Goal: Task Accomplishment & Management: Manage account settings

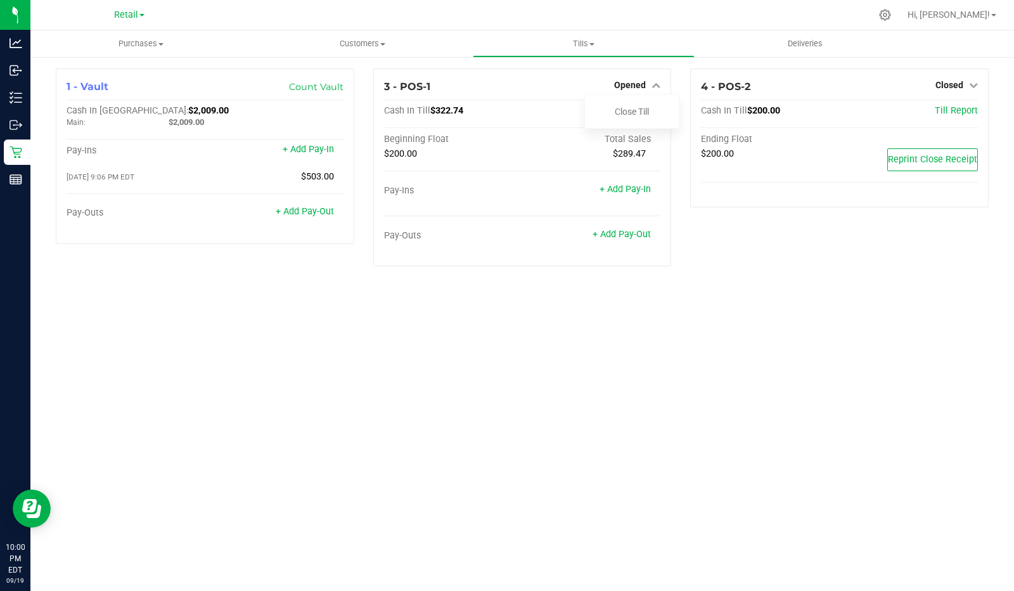
click at [642, 109] on link "Close Till" at bounding box center [632, 112] width 34 height 10
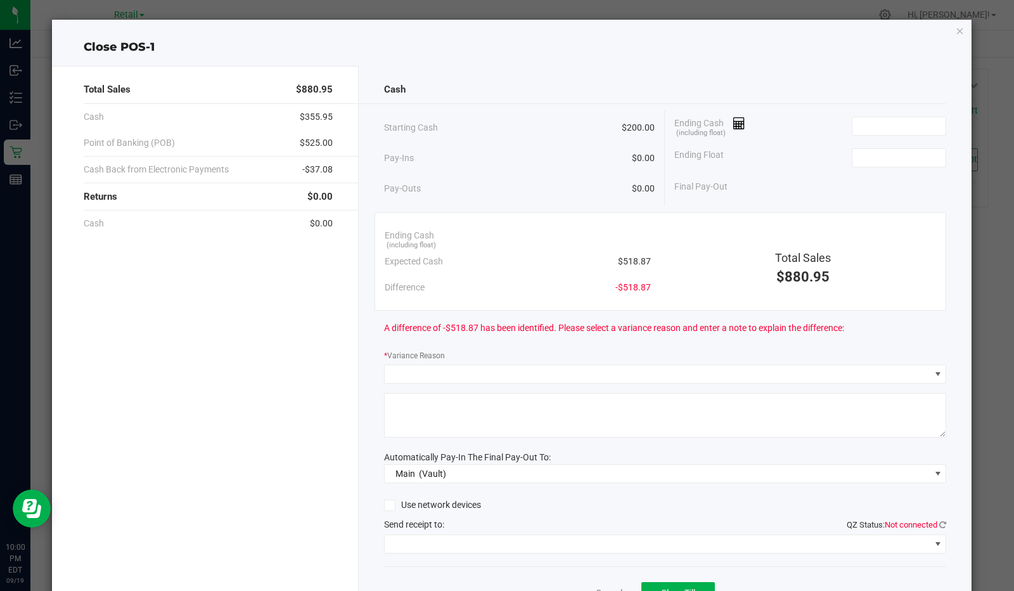
click at [760, 120] on div "Ending Cash (including float)" at bounding box center [811, 126] width 272 height 32
click at [753, 108] on div "Cash Starting Cash $200.00 Pay-Ins $0.00 Pay-Outs $0.00 Ending Cash (including …" at bounding box center [666, 351] width 614 height 571
click at [735, 122] on icon at bounding box center [740, 123] width 12 height 9
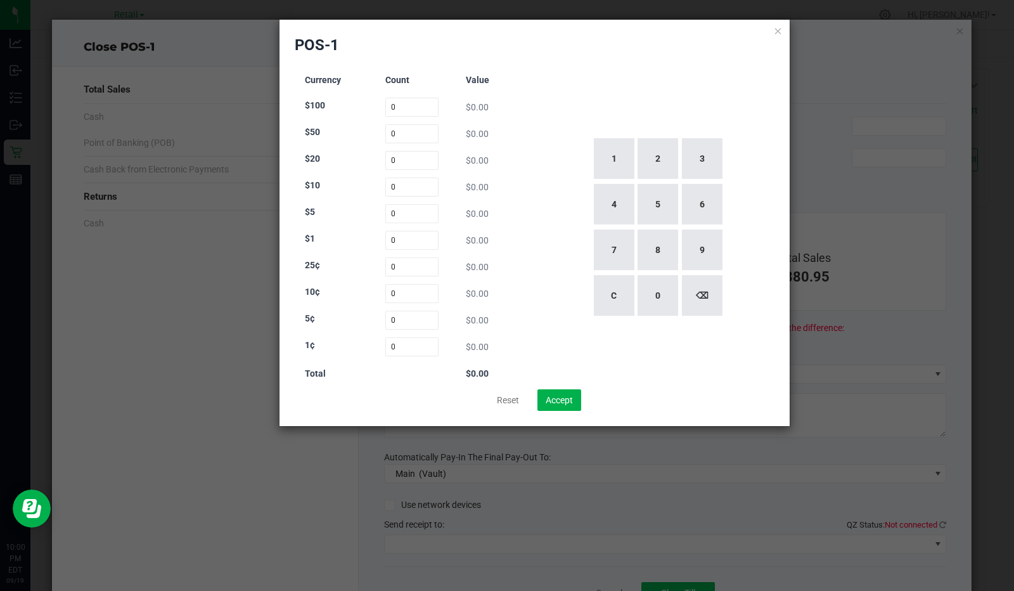
click at [400, 86] on div "Currency Count Value $100 0 $0.00 $50 0 $0.00 $20 0 $0.00 $10 0 $0.00 $5 0 $0.0…" at bounding box center [412, 227] width 235 height 324
click at [408, 105] on input "0" at bounding box center [412, 107] width 54 height 19
click at [649, 160] on button "2" at bounding box center [658, 158] width 41 height 41
type input "2"
click at [401, 137] on input "0" at bounding box center [412, 133] width 54 height 19
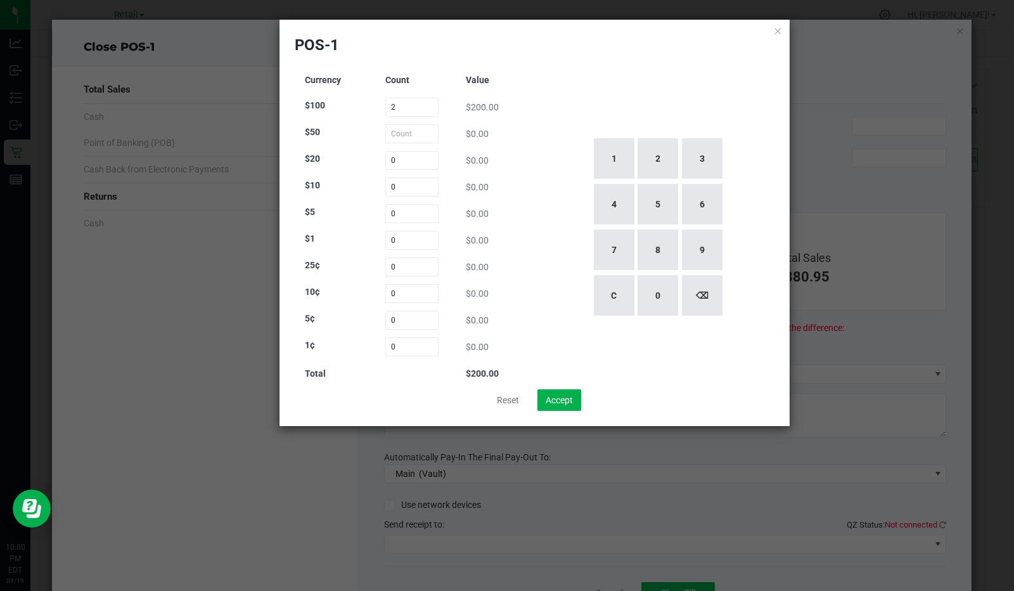
click at [609, 165] on button "1" at bounding box center [614, 158] width 41 height 41
type input "1"
click at [422, 160] on input "0" at bounding box center [412, 160] width 54 height 19
click at [618, 206] on button "4" at bounding box center [614, 204] width 41 height 41
type input "4"
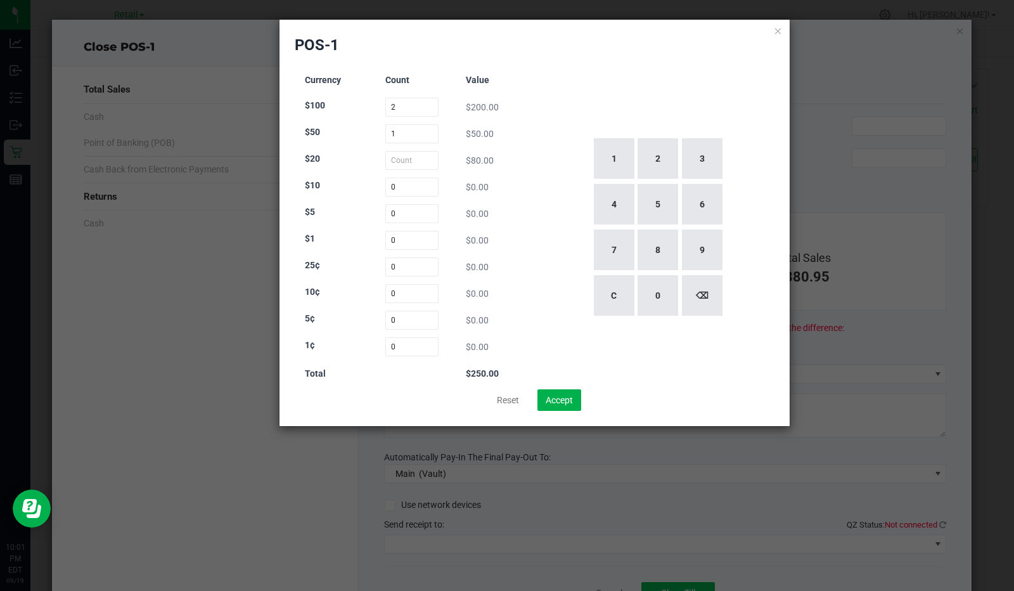
click at [655, 200] on button "5" at bounding box center [658, 204] width 41 height 41
type input "5"
click at [409, 191] on input "0" at bounding box center [412, 187] width 54 height 19
click at [408, 136] on input "1" at bounding box center [412, 133] width 54 height 19
type input "0"
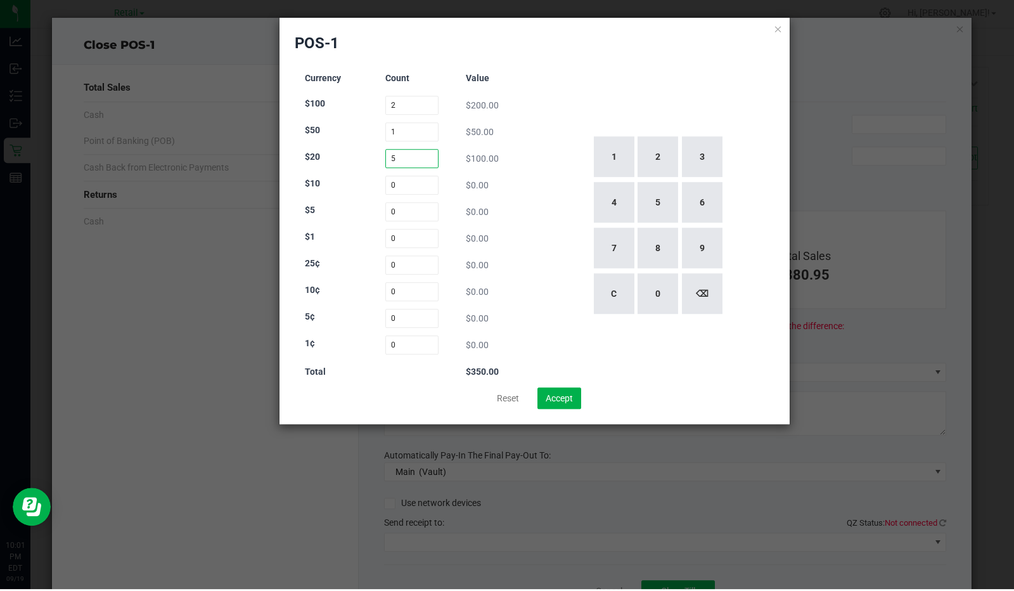
click at [424, 160] on input "5" at bounding box center [412, 160] width 54 height 19
type input "3"
click at [413, 186] on input "0" at bounding box center [412, 187] width 54 height 19
click at [708, 212] on button "6" at bounding box center [702, 204] width 41 height 41
type input "6"
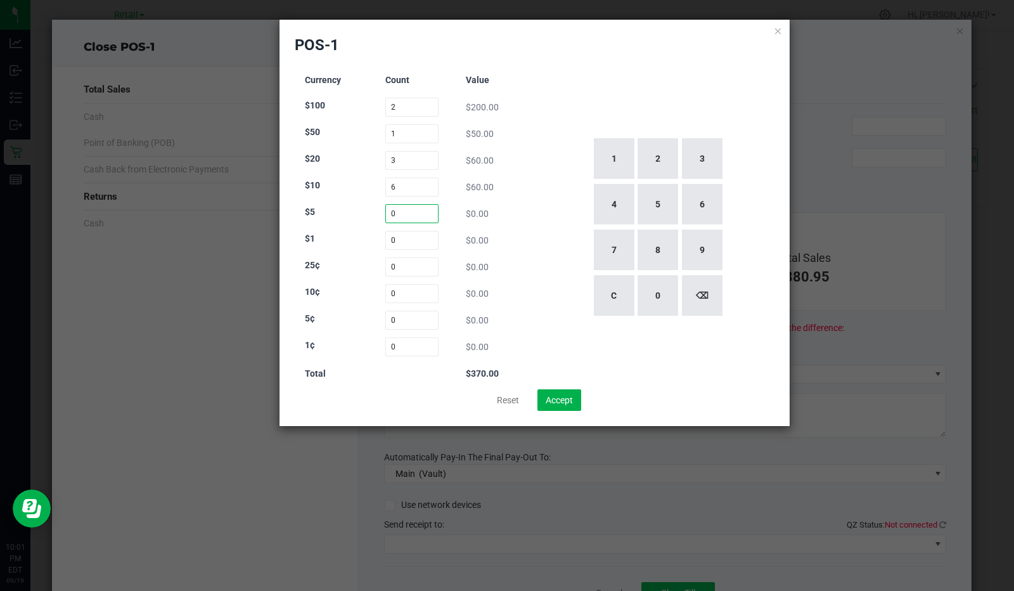
click at [402, 209] on input "0" at bounding box center [412, 213] width 54 height 19
click at [663, 160] on button "2" at bounding box center [658, 158] width 41 height 41
click at [612, 152] on button "1" at bounding box center [614, 158] width 41 height 41
type input "21"
click at [417, 243] on input "0" at bounding box center [412, 240] width 54 height 19
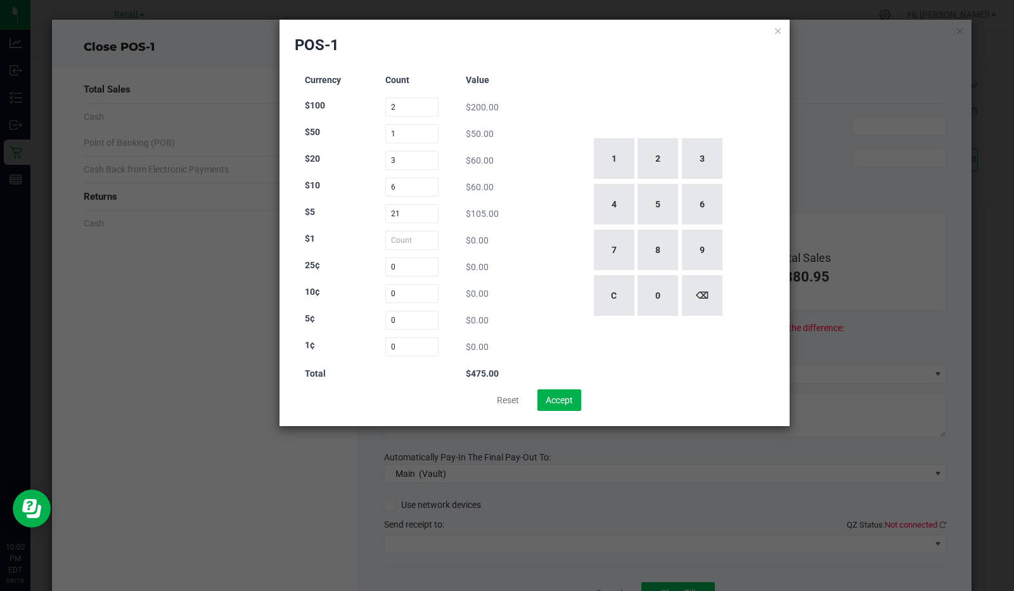
click at [613, 211] on button "4" at bounding box center [614, 204] width 41 height 41
click at [653, 210] on button "5" at bounding box center [658, 204] width 41 height 41
type input "45"
click at [547, 150] on div "1 2 3 4 5 6 7 8 9 C 0 ⌫" at bounding box center [657, 227] width 235 height 324
click at [567, 402] on button "Accept" at bounding box center [560, 400] width 44 height 22
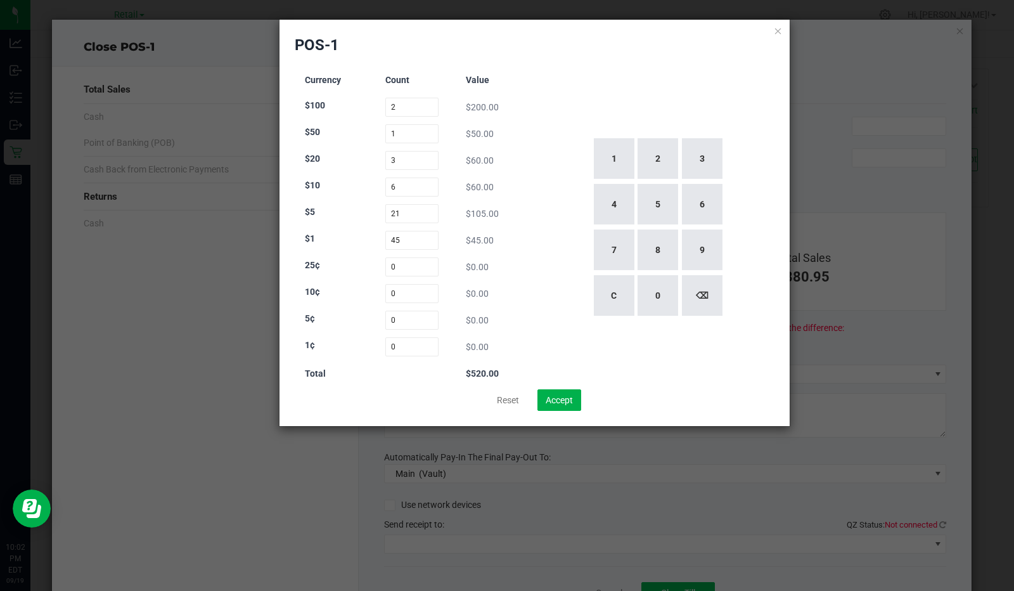
type input "$520.00"
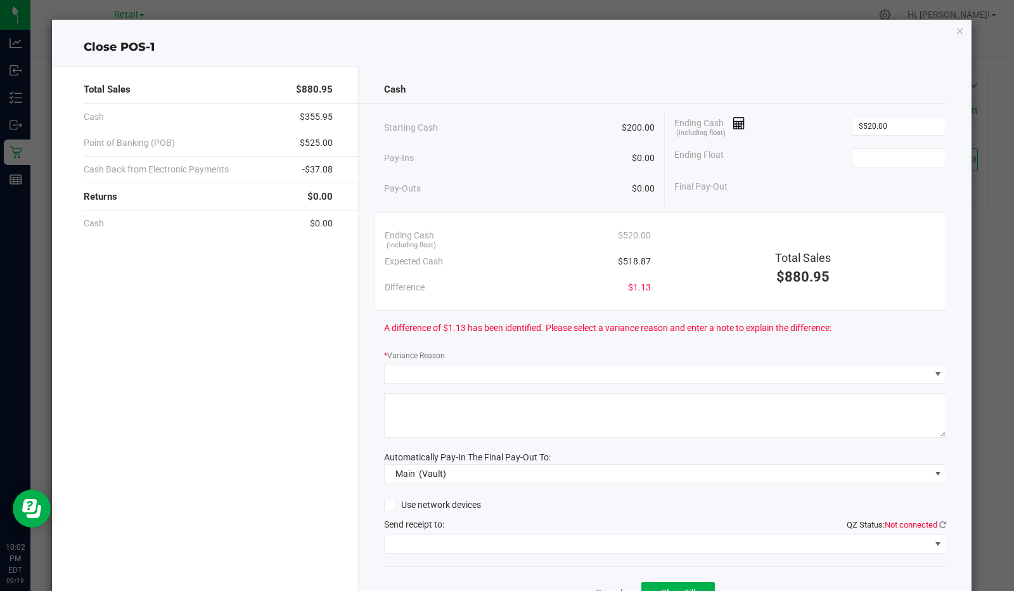
click at [898, 156] on input at bounding box center [899, 158] width 93 height 18
click at [797, 186] on div "Final Pay-Out $320.00" at bounding box center [811, 187] width 272 height 26
type input "$200.00"
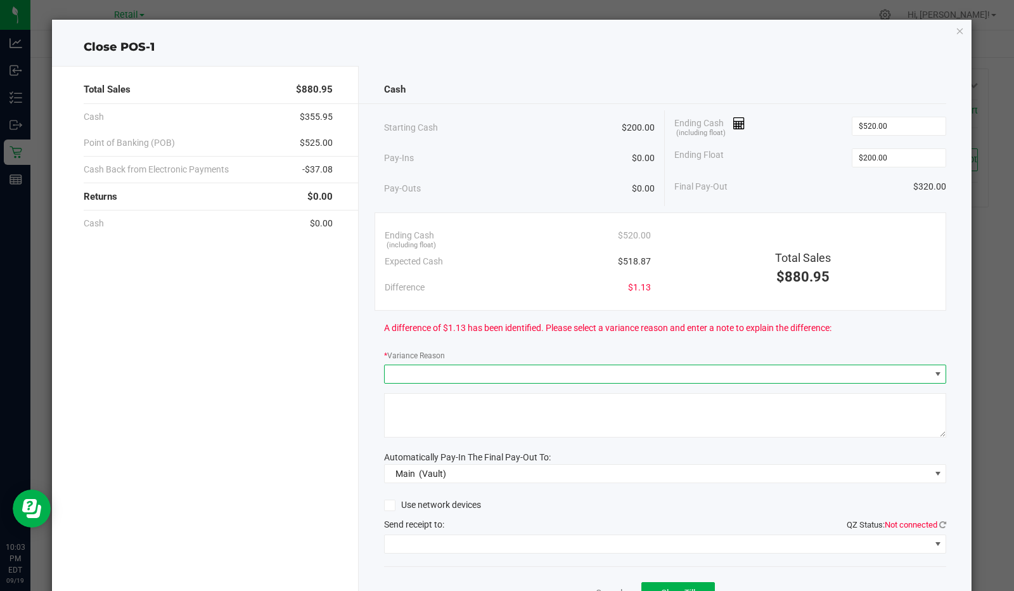
click at [568, 366] on span at bounding box center [658, 374] width 546 height 18
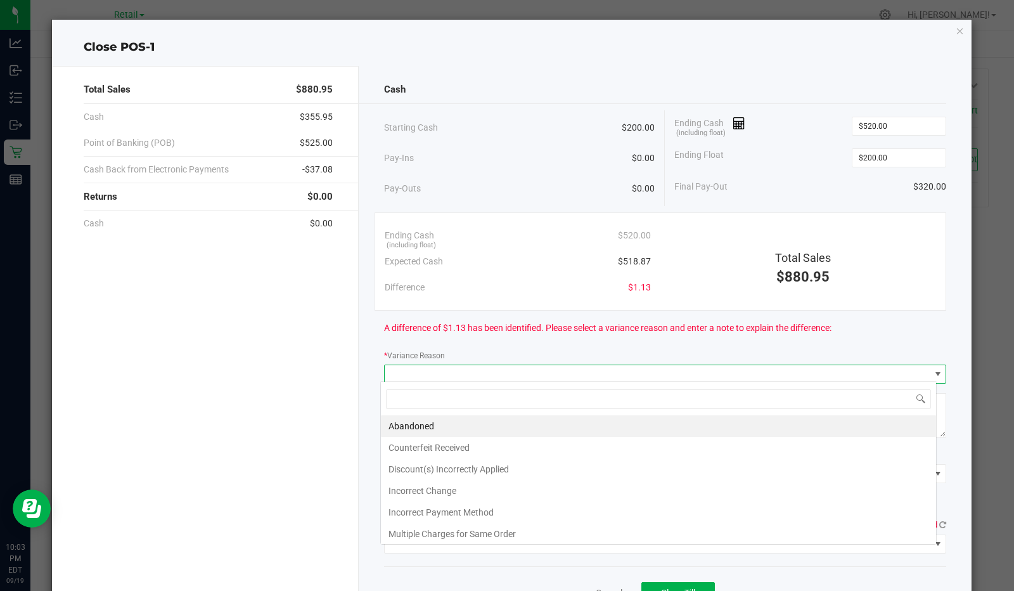
scroll to position [18, 557]
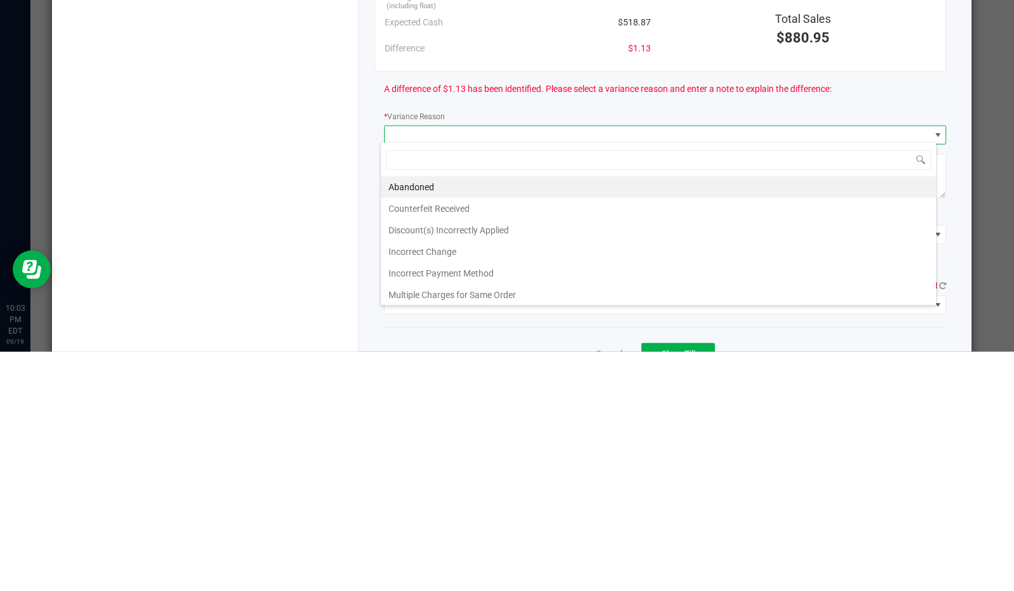
click at [437, 489] on li "Incorrect Change" at bounding box center [658, 491] width 555 height 22
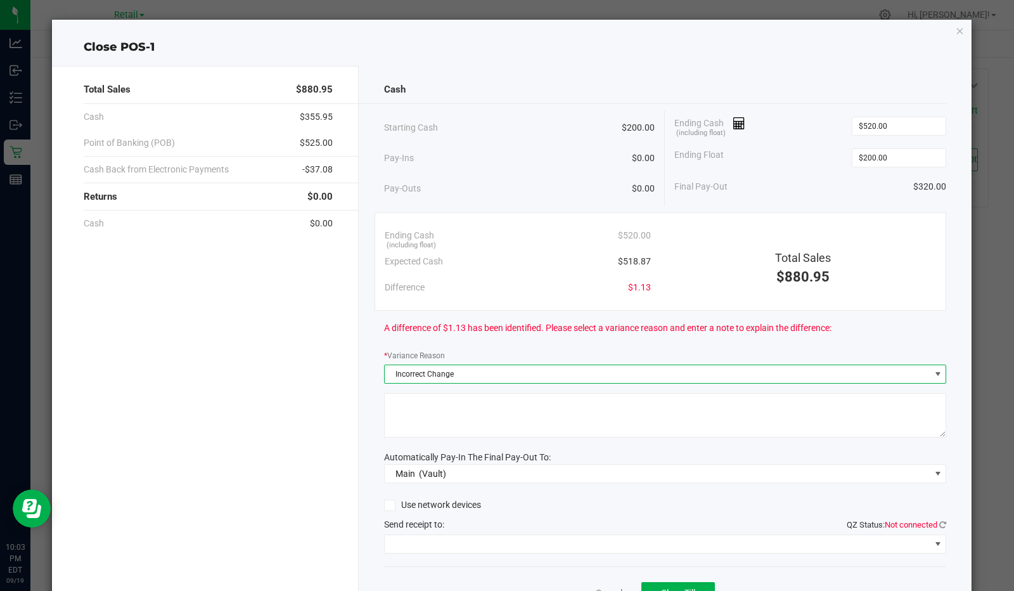
click at [503, 427] on textarea at bounding box center [665, 415] width 563 height 44
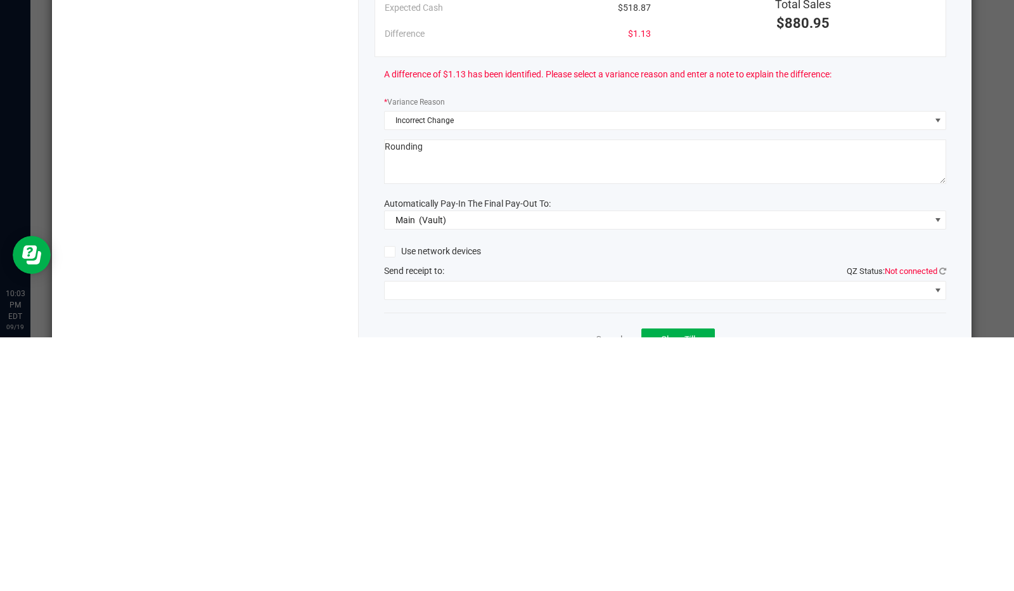
scroll to position [61, 0]
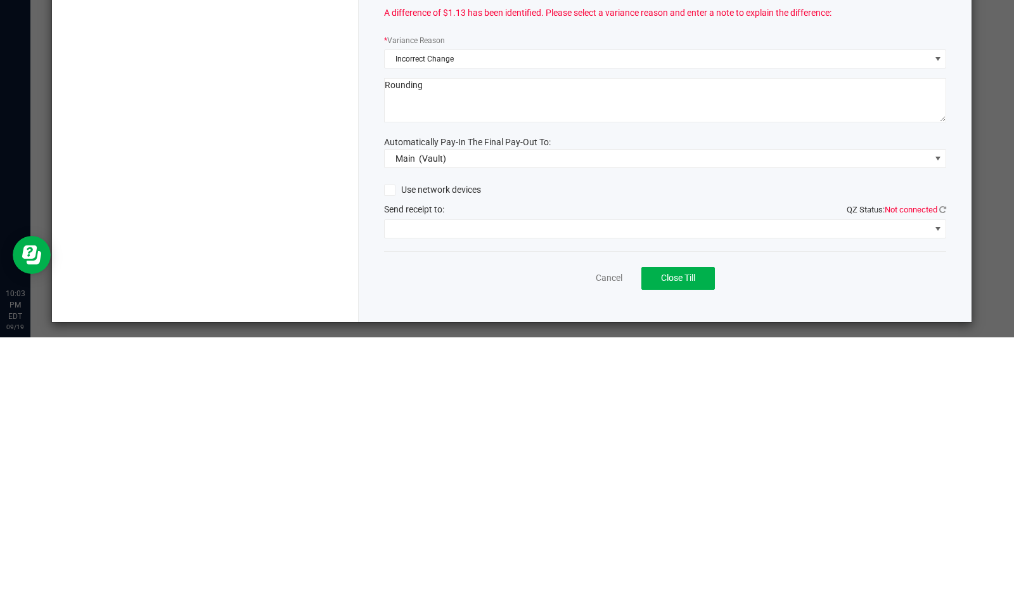
type textarea "Rounding"
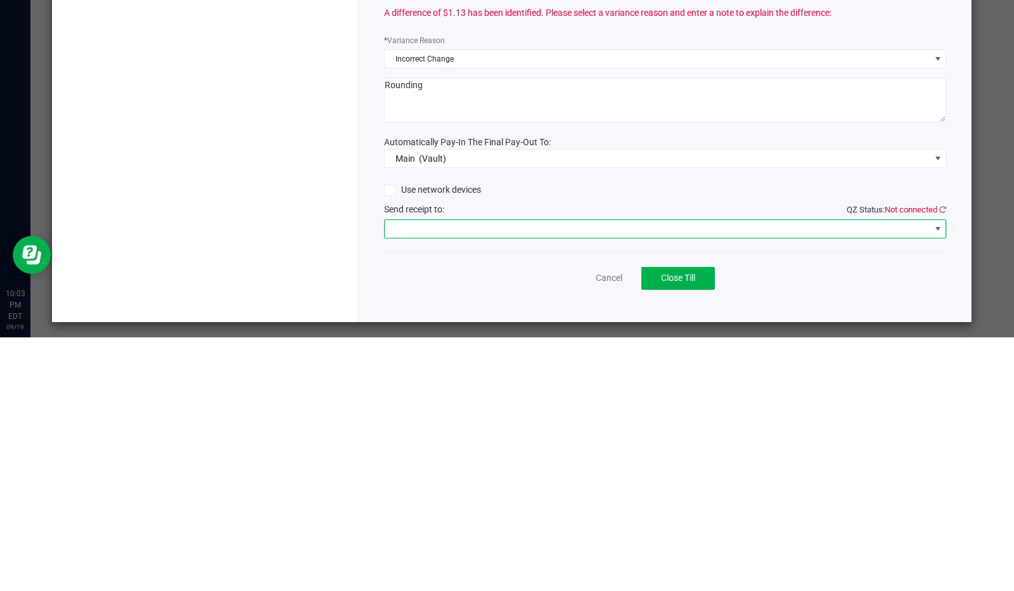
click at [488, 482] on span at bounding box center [658, 483] width 546 height 18
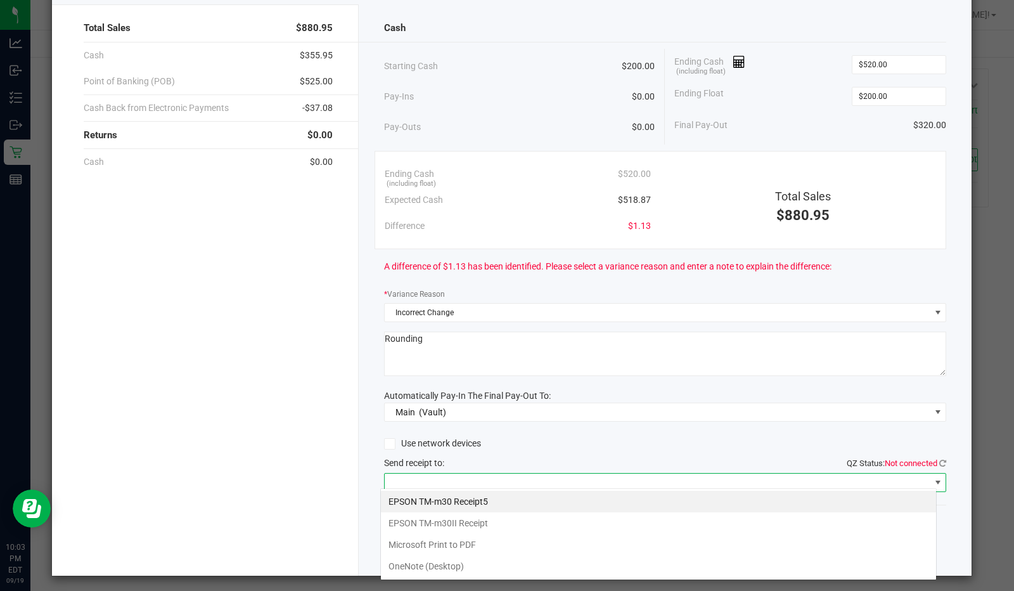
scroll to position [18, 557]
click at [479, 523] on Receipt "EPSON TM-m30II Receipt" at bounding box center [658, 523] width 555 height 22
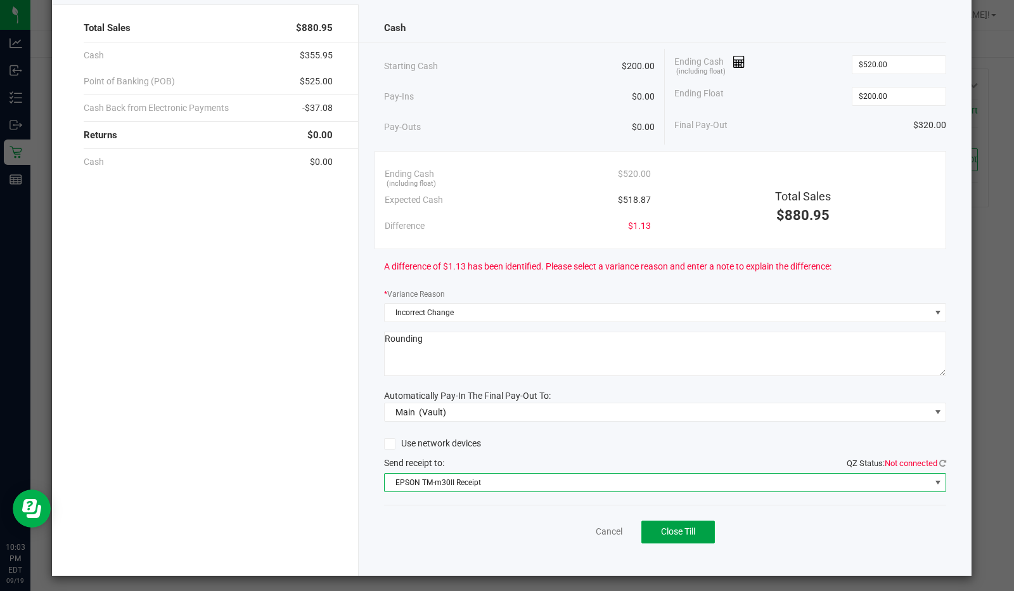
click at [676, 533] on button "Close Till" at bounding box center [679, 532] width 74 height 23
